Goal: Task Accomplishment & Management: Use online tool/utility

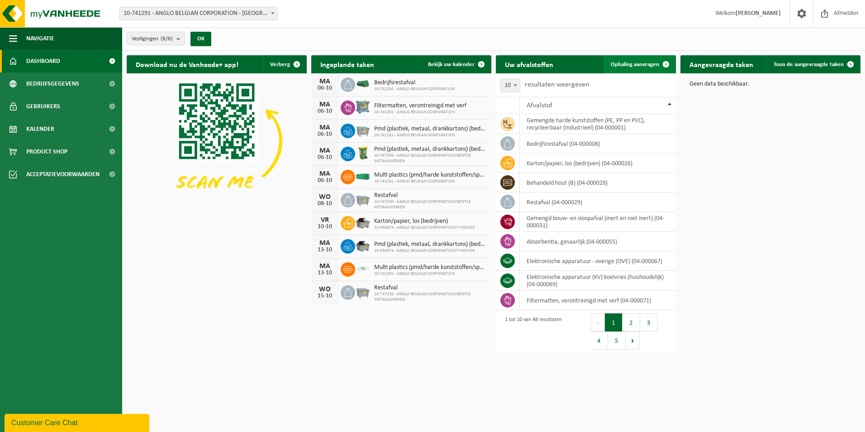
click at [657, 66] on span at bounding box center [666, 64] width 18 height 18
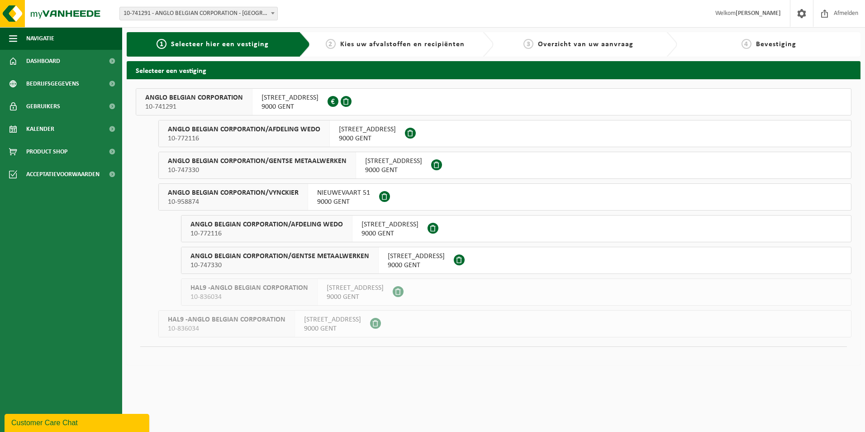
click at [333, 109] on div at bounding box center [341, 102] width 26 height 26
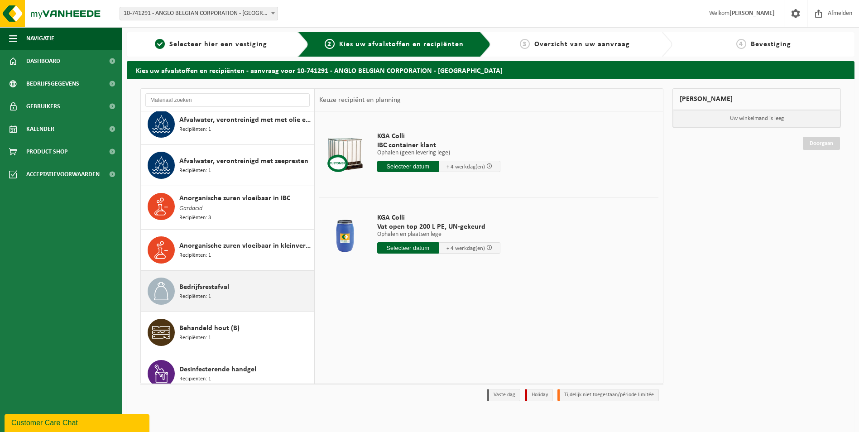
click at [210, 293] on span "Recipiënten: 1" at bounding box center [195, 296] width 32 height 9
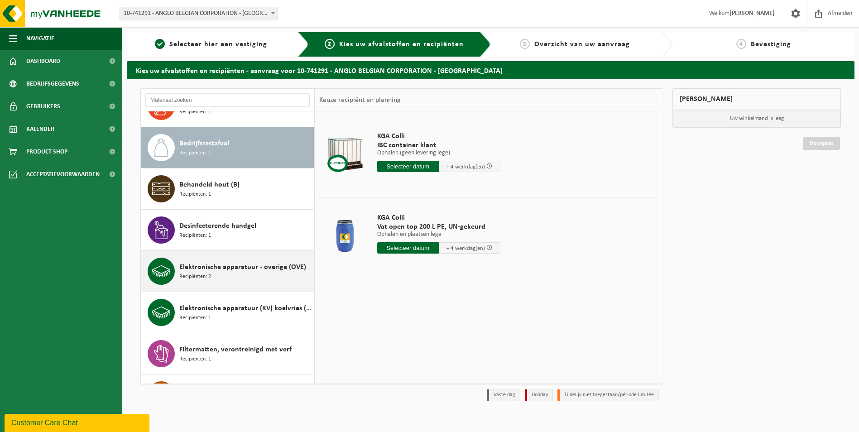
scroll to position [291, 0]
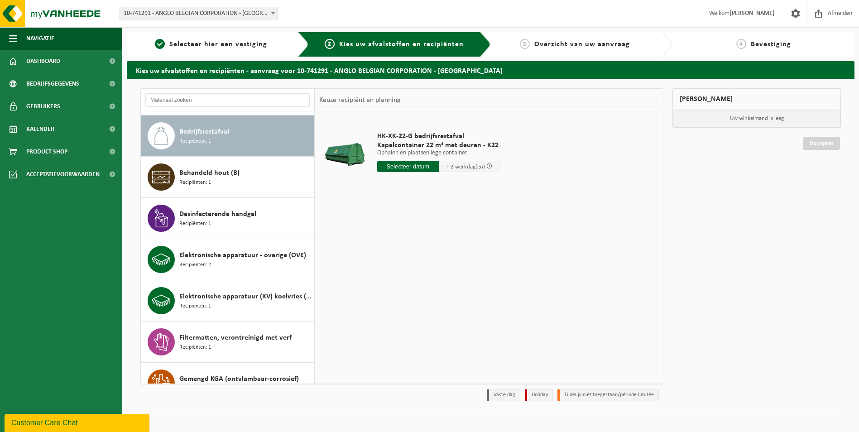
click at [407, 167] on input "text" at bounding box center [408, 166] width 62 height 11
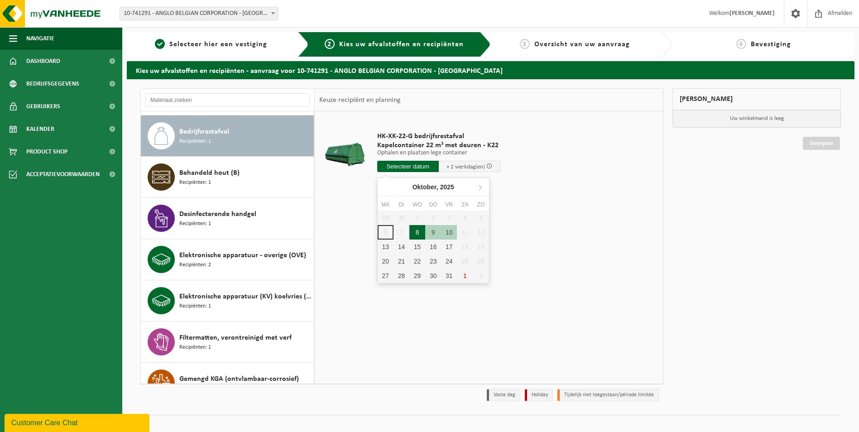
click at [419, 232] on div "8" at bounding box center [417, 232] width 16 height 14
type input "Van 2025-10-08"
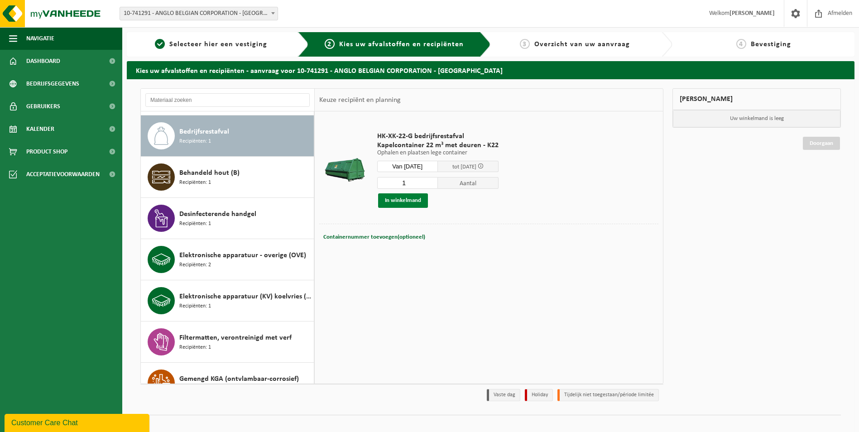
click at [419, 201] on button "In winkelmand" at bounding box center [403, 200] width 50 height 14
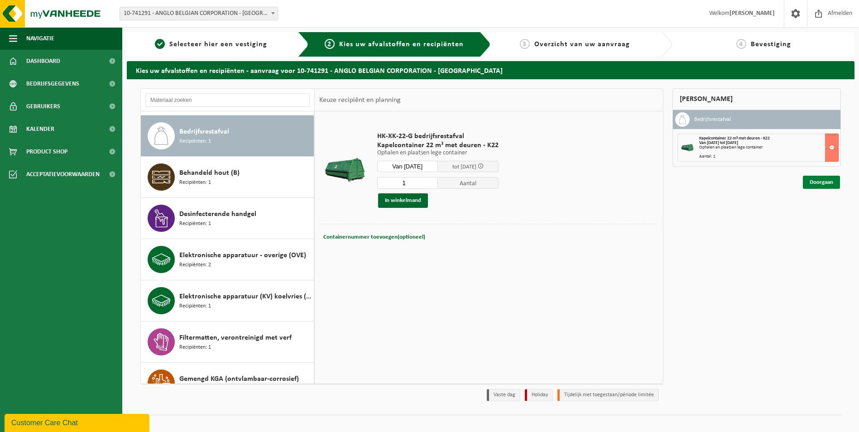
click at [823, 179] on link "Doorgaan" at bounding box center [820, 182] width 37 height 13
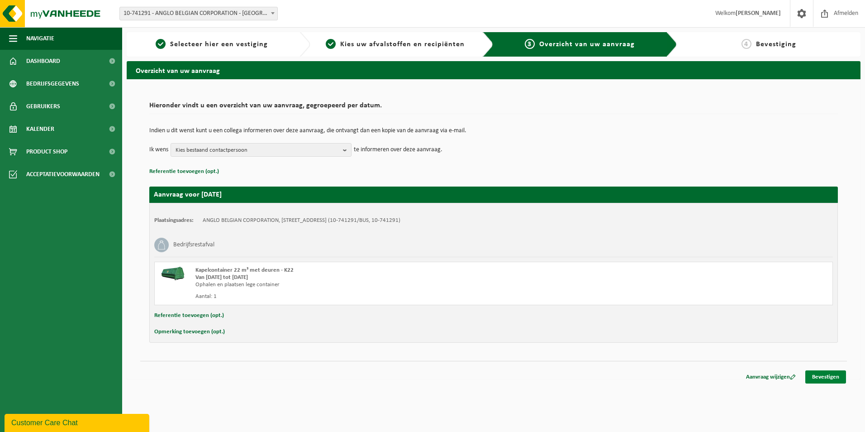
click at [825, 375] on link "Bevestigen" at bounding box center [826, 376] width 41 height 13
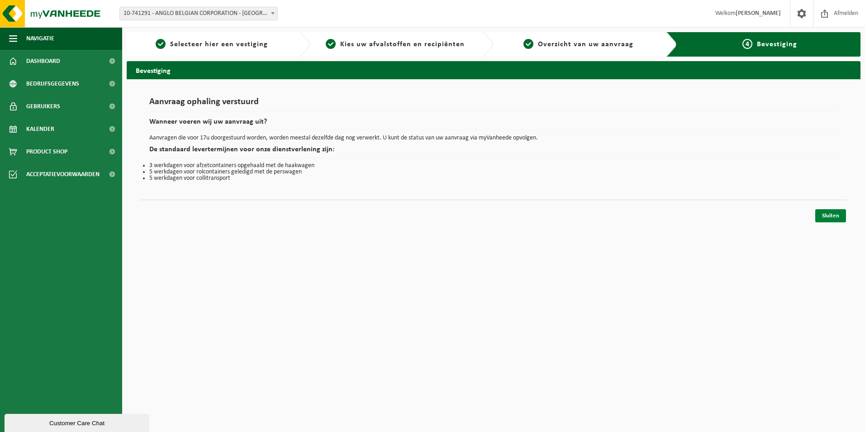
click at [832, 218] on link "Sluiten" at bounding box center [831, 215] width 31 height 13
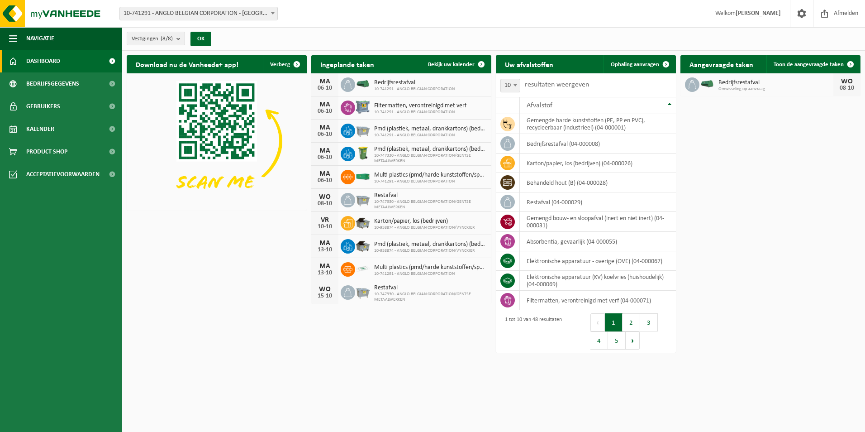
click at [612, 328] on button "1" at bounding box center [614, 322] width 18 height 18
